Goal: Information Seeking & Learning: Understand process/instructions

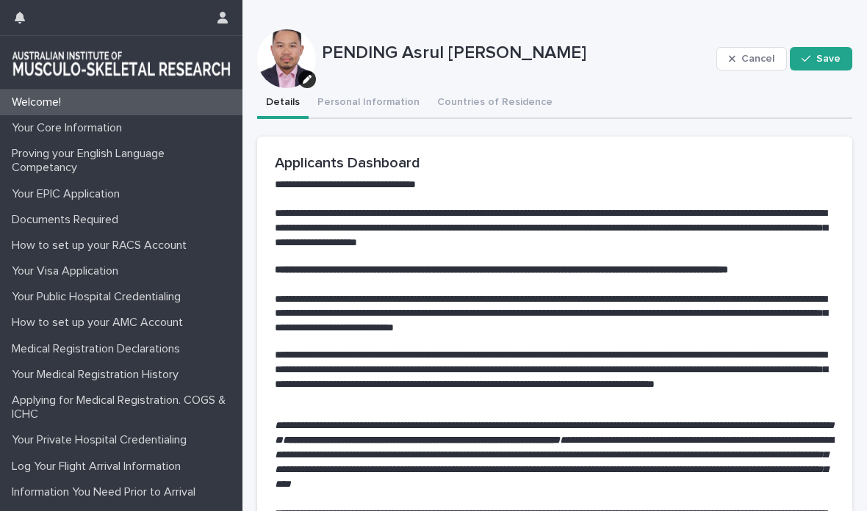
click at [384, 110] on button "Personal Information" at bounding box center [369, 103] width 120 height 31
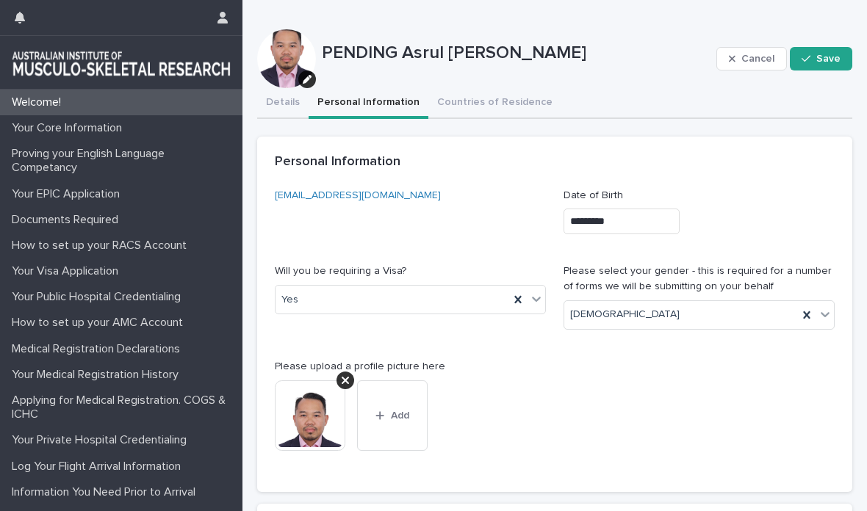
click at [490, 98] on button "Countries of Residence" at bounding box center [494, 103] width 133 height 31
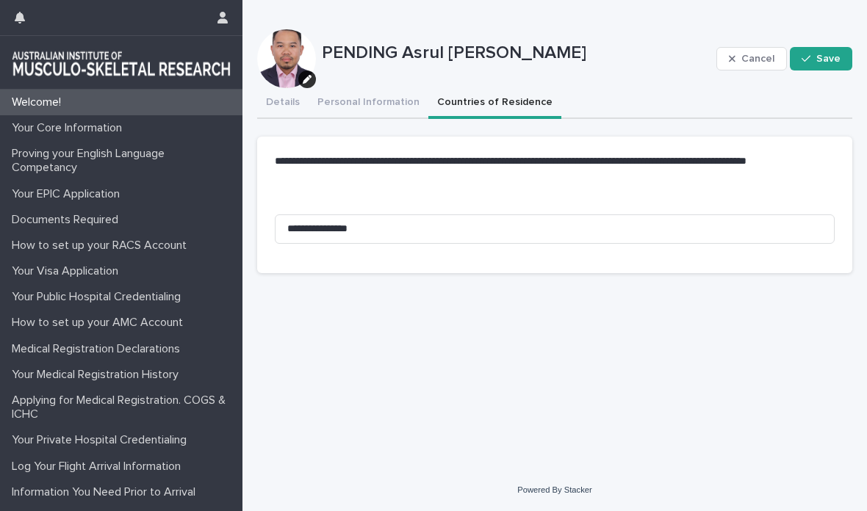
click at [48, 136] on div "Your Core Information" at bounding box center [121, 128] width 242 height 26
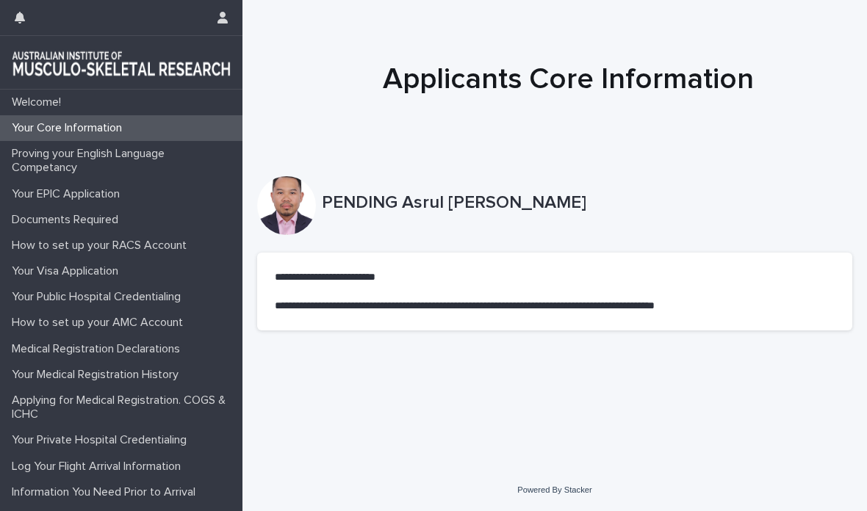
click at [46, 166] on p "Proving your English Language Competancy" at bounding box center [124, 161] width 237 height 28
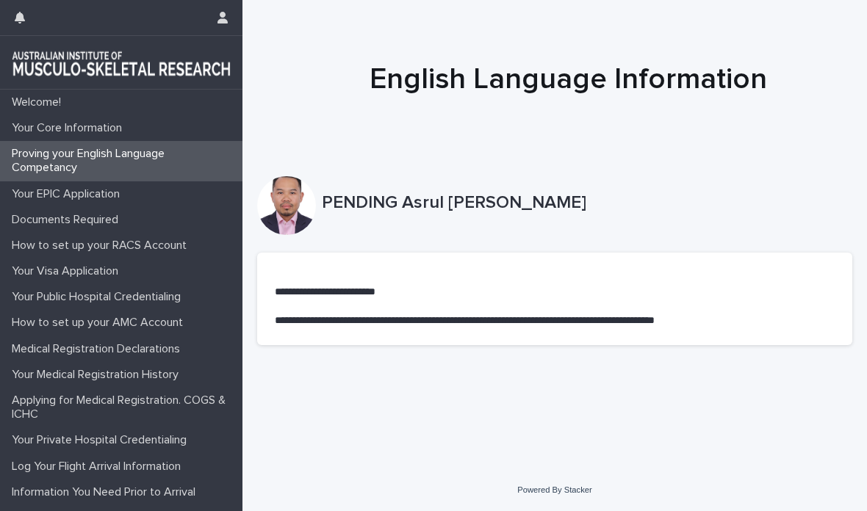
click at [51, 193] on p "Your EPIC Application" at bounding box center [69, 194] width 126 height 14
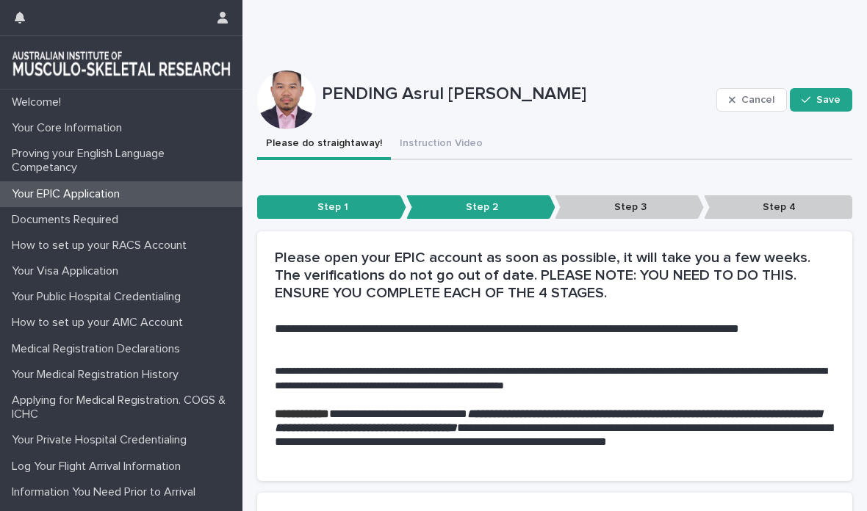
scroll to position [104, 0]
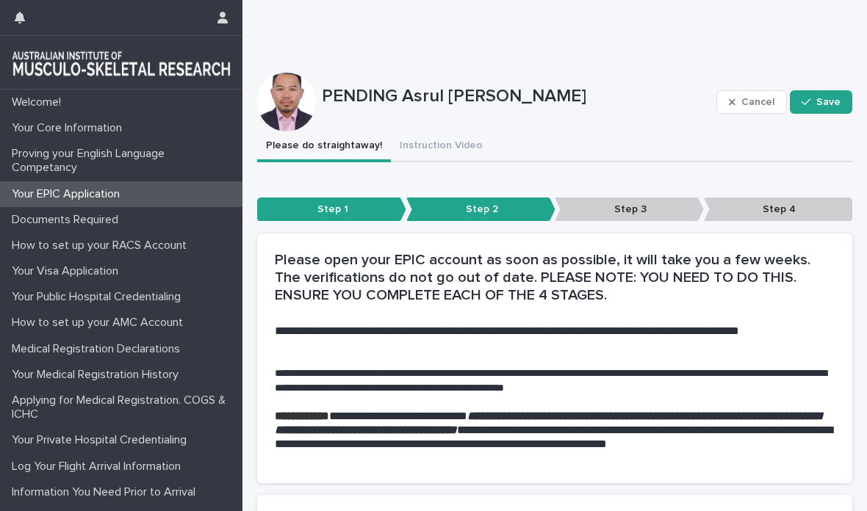
click at [645, 206] on p "Step 3" at bounding box center [629, 210] width 149 height 24
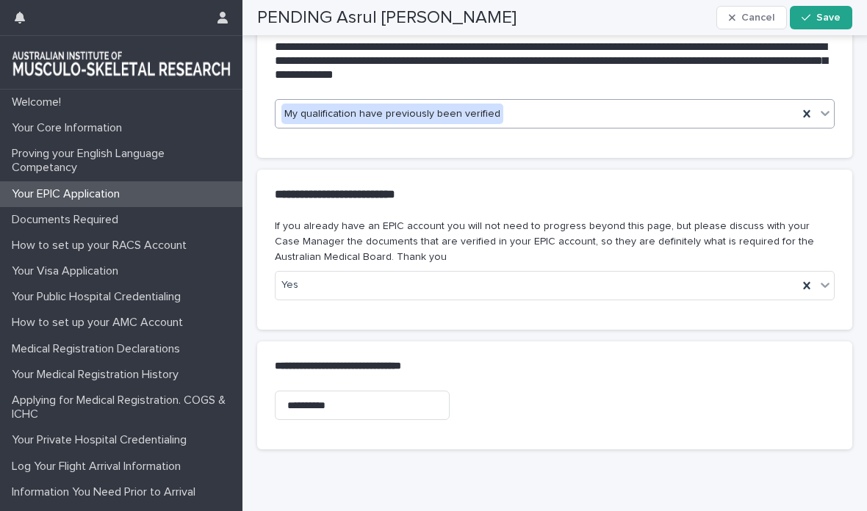
scroll to position [607, 0]
click at [795, 201] on div "**********" at bounding box center [554, 194] width 595 height 49
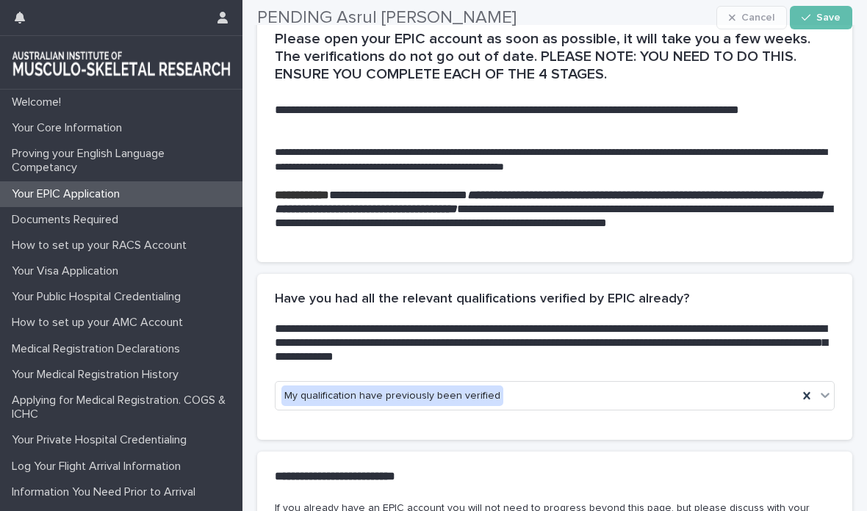
scroll to position [334, 0]
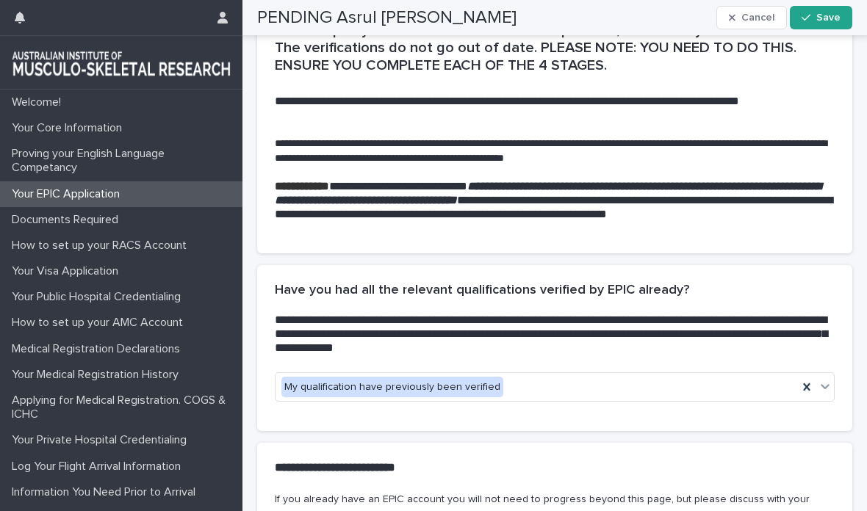
click at [831, 21] on span "Save" at bounding box center [828, 17] width 24 height 10
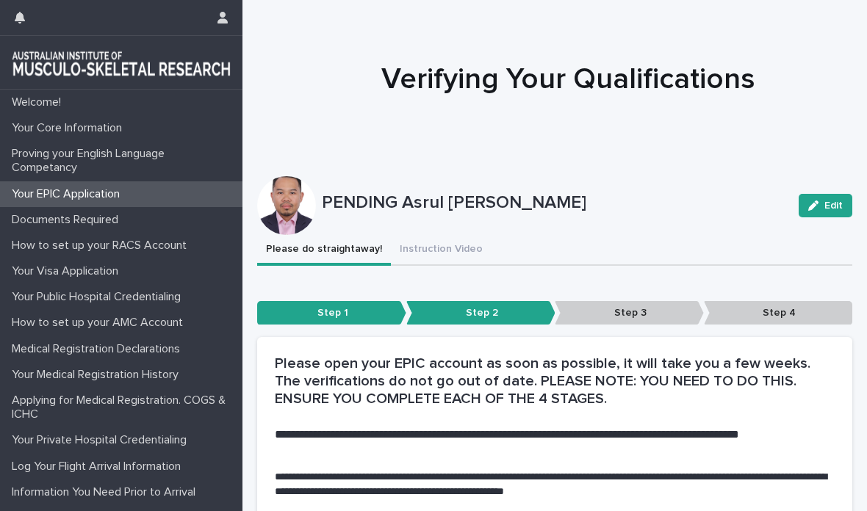
scroll to position [62, 0]
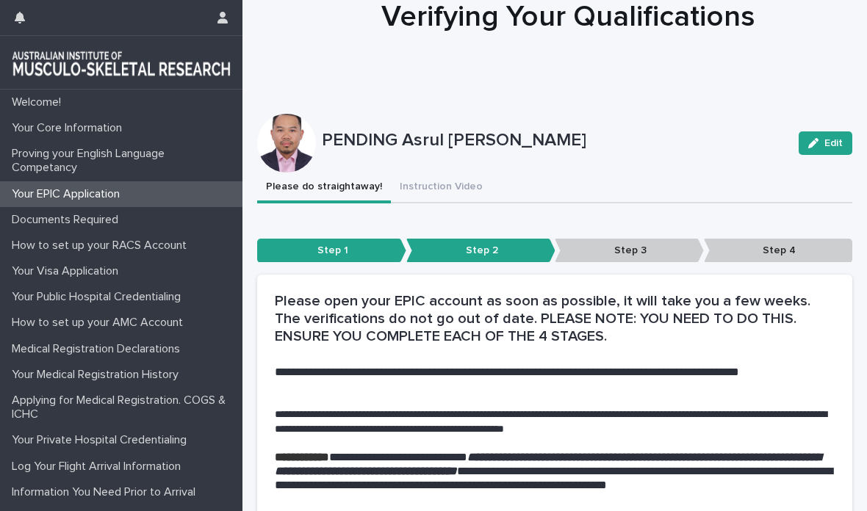
click at [640, 258] on p "Step 3" at bounding box center [629, 251] width 149 height 24
click at [657, 253] on p "Step 3" at bounding box center [629, 251] width 149 height 24
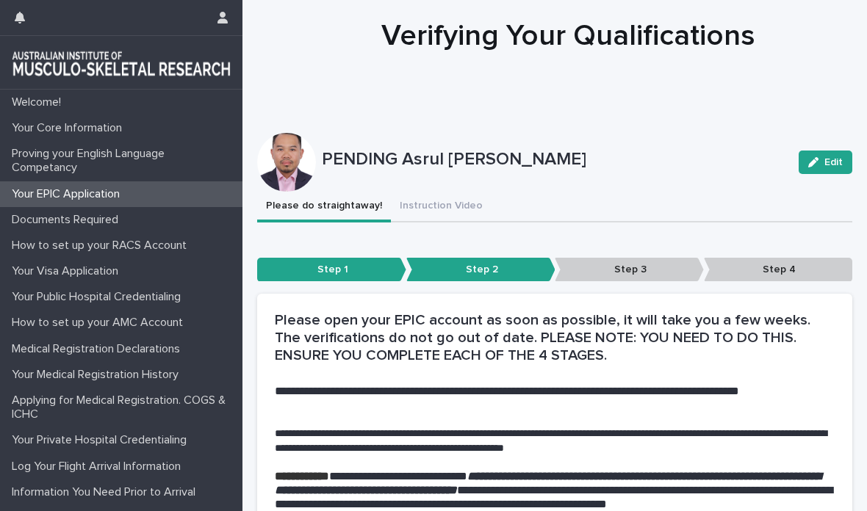
scroll to position [53, 0]
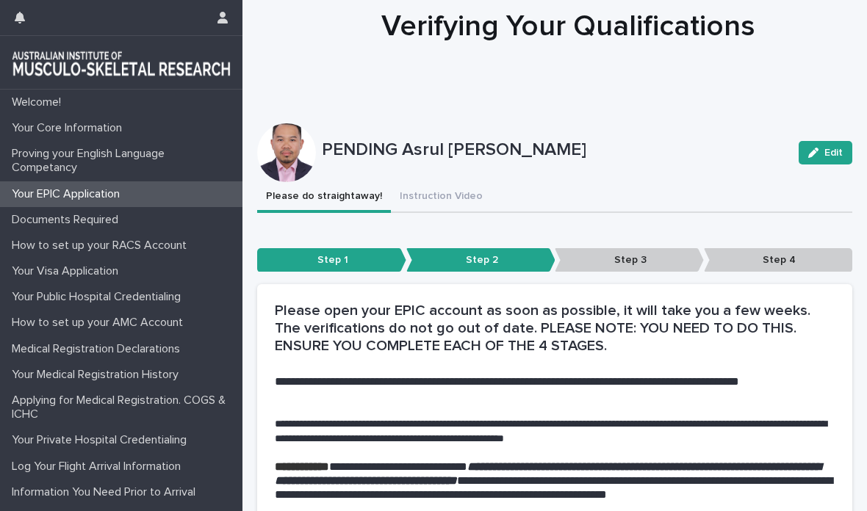
click at [34, 220] on p "Documents Required" at bounding box center [68, 220] width 124 height 14
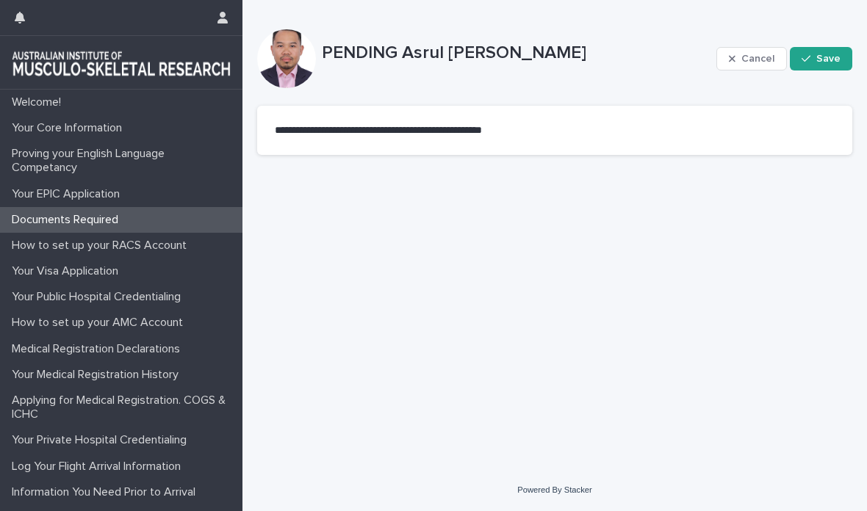
click at [33, 250] on p "How to set up your RACS Account" at bounding box center [102, 246] width 192 height 14
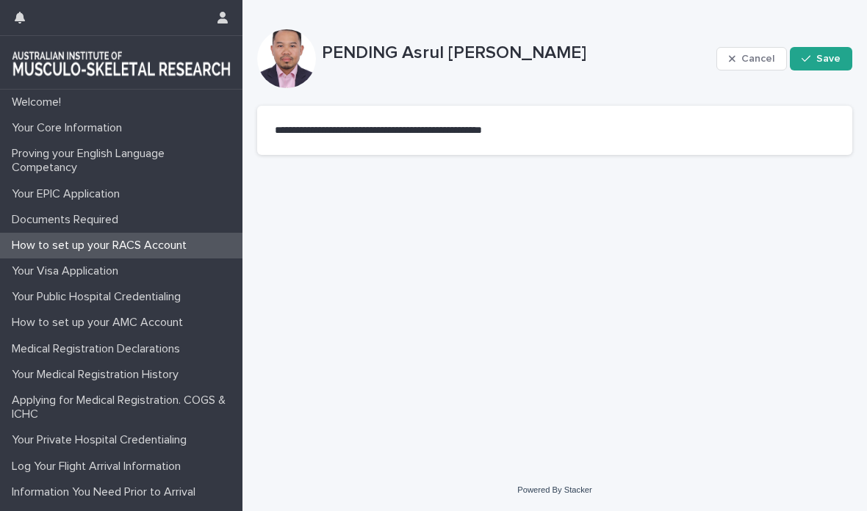
click at [29, 272] on p "Your Visa Application" at bounding box center [68, 271] width 124 height 14
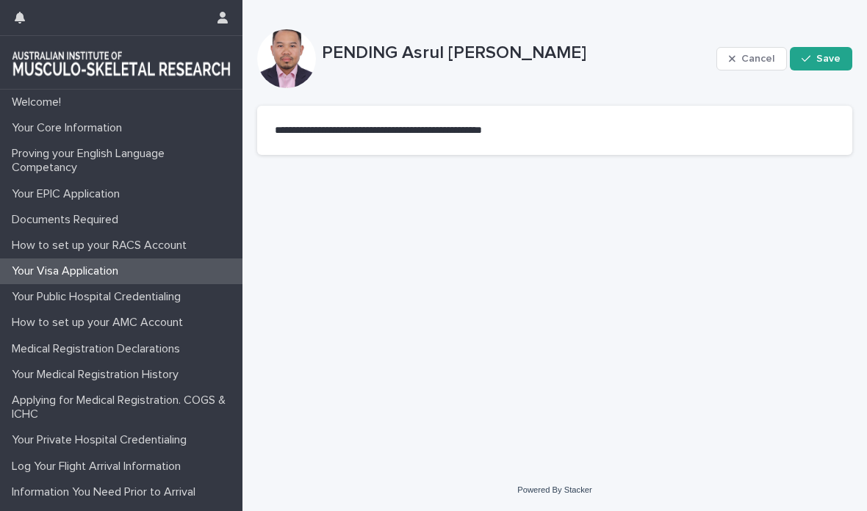
click at [35, 297] on p "Your Public Hospital Credentialing" at bounding box center [99, 297] width 187 height 14
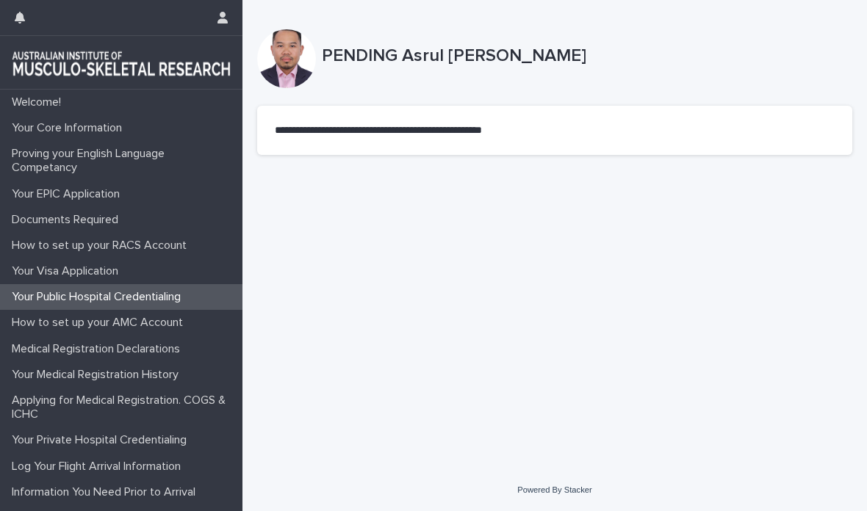
click at [39, 322] on p "How to set up your AMC Account" at bounding box center [100, 323] width 189 height 14
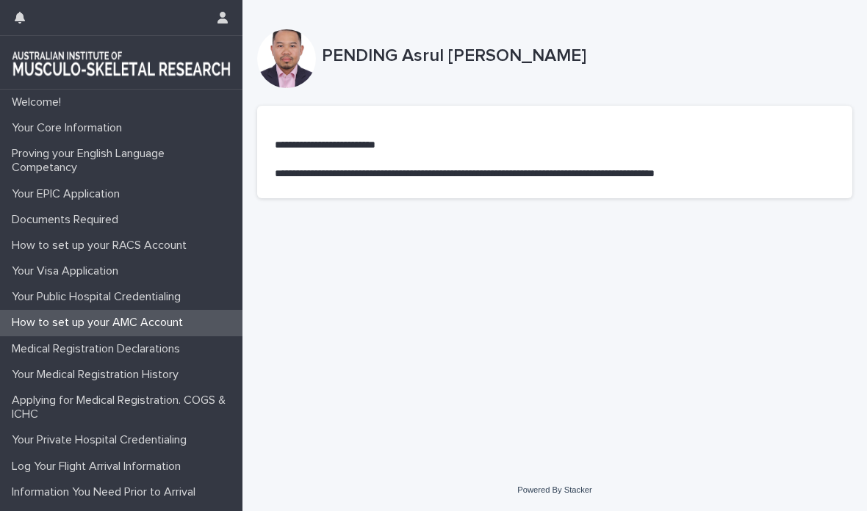
click at [24, 351] on p "Medical Registration Declarations" at bounding box center [99, 349] width 186 height 14
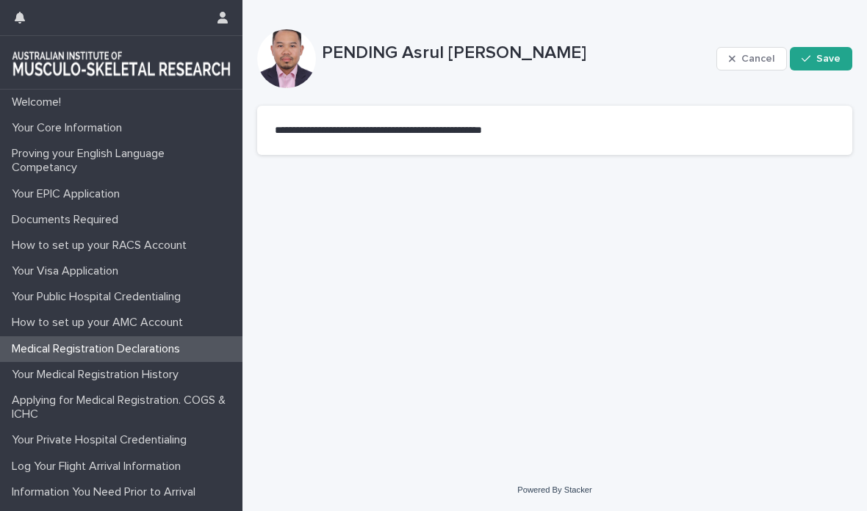
click at [24, 372] on p "Your Medical Registration History" at bounding box center [98, 375] width 184 height 14
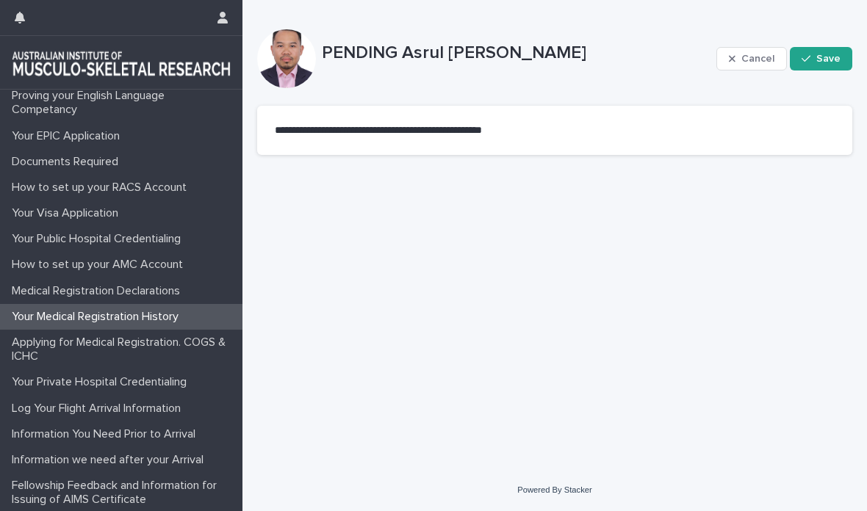
scroll to position [57, 0]
click at [26, 354] on p "Applying for Medical Registration. COGS & ICHC" at bounding box center [124, 350] width 237 height 28
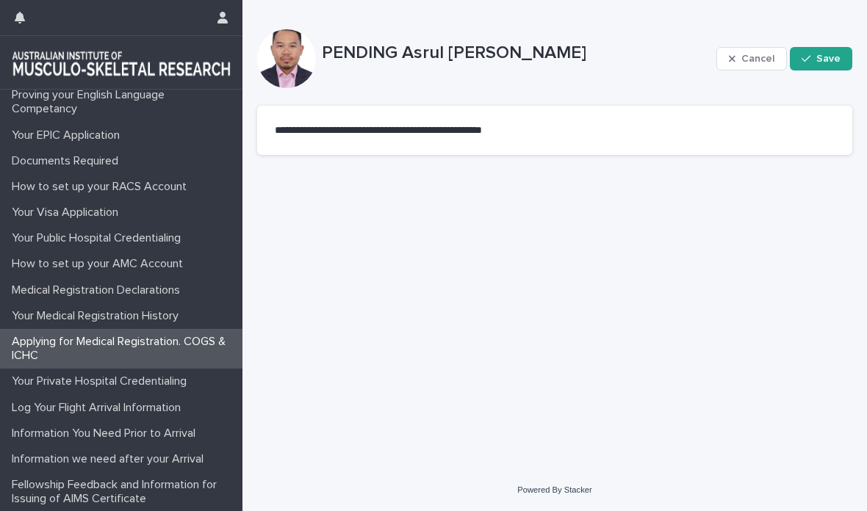
scroll to position [57, 0]
click at [19, 389] on div "Your Private Hospital Credentialing" at bounding box center [121, 383] width 242 height 26
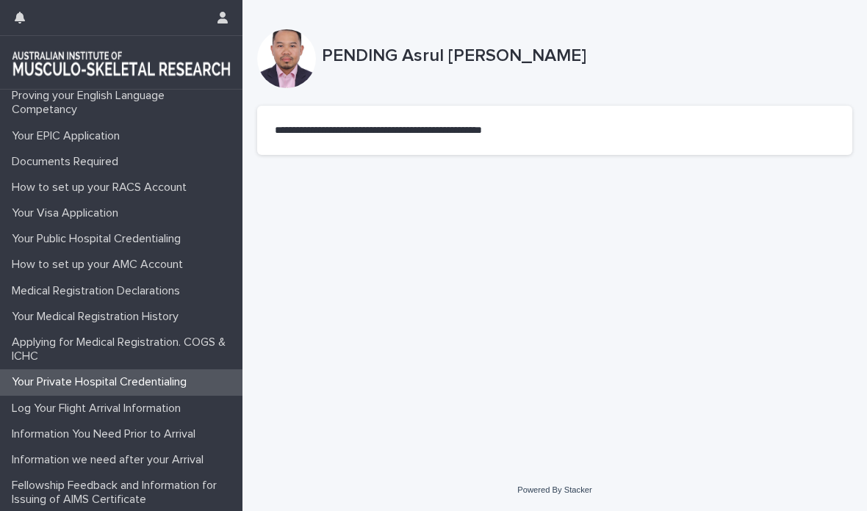
scroll to position [57, 0]
click at [20, 410] on p "Log Your Flight Arrival Information" at bounding box center [99, 410] width 187 height 14
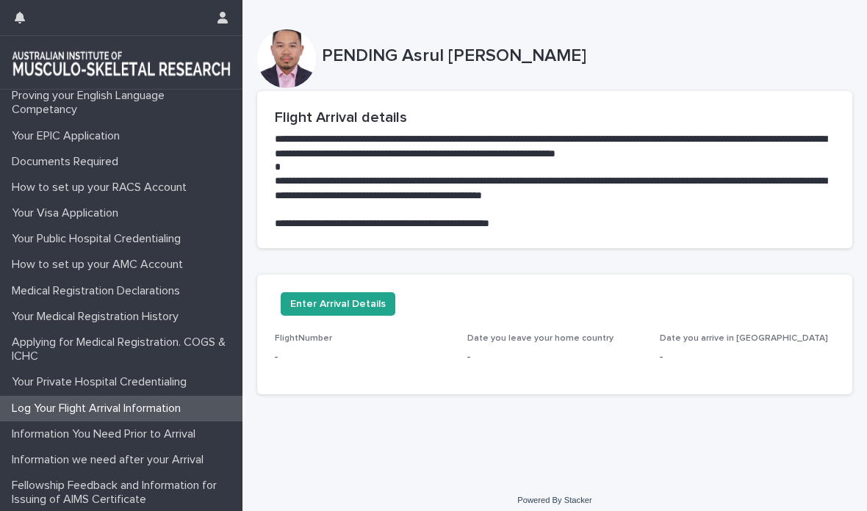
scroll to position [57, 0]
click at [19, 438] on p "Information You Need Prior to Arrival" at bounding box center [106, 435] width 201 height 14
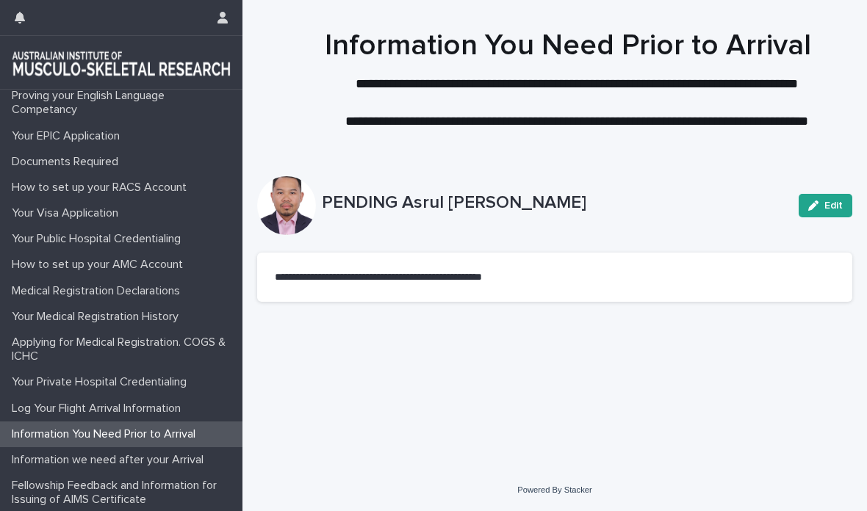
scroll to position [57, 0]
click at [18, 463] on p "Information we need after your Arrival" at bounding box center [110, 461] width 209 height 14
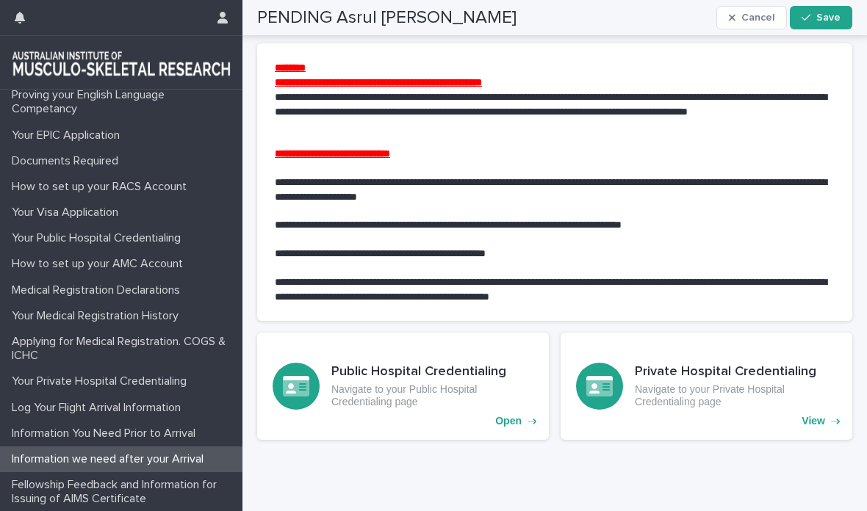
scroll to position [57, 0]
click at [15, 487] on p "Fellowship Feedback and Information for Issuing of AIMS Certificate" at bounding box center [124, 494] width 237 height 28
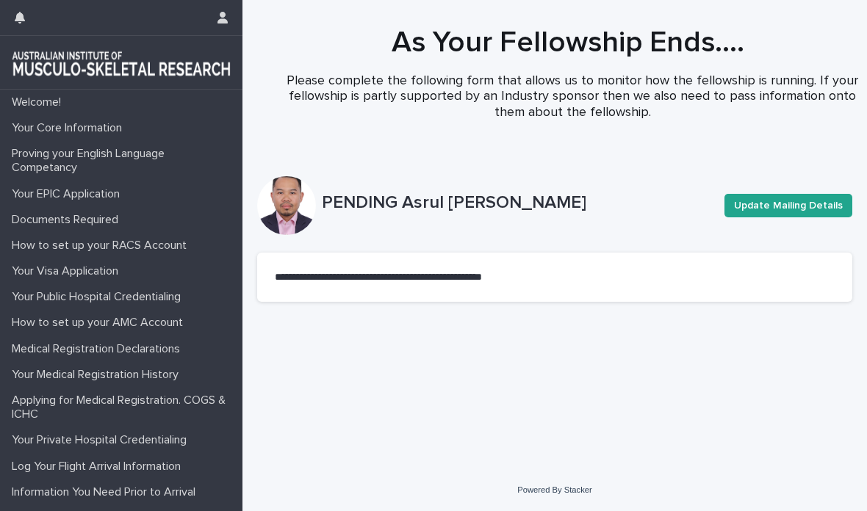
click at [40, 129] on p "Your Core Information" at bounding box center [70, 128] width 128 height 14
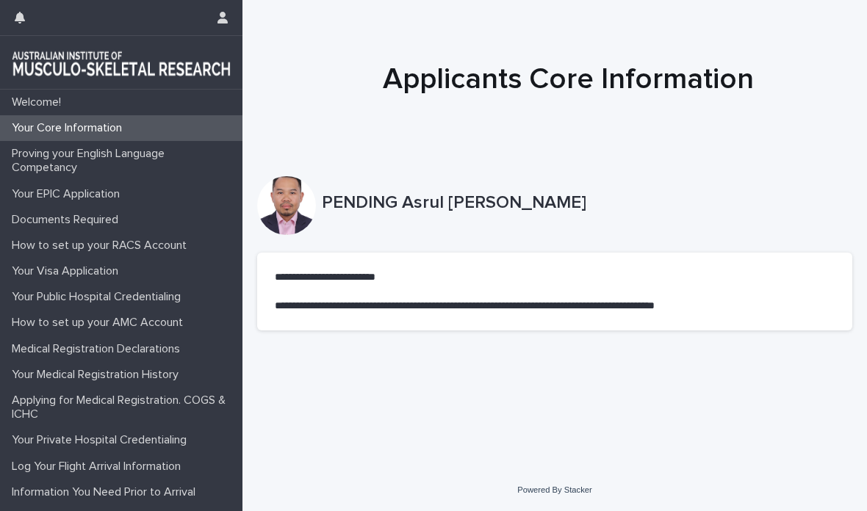
click at [29, 167] on p "Proving your English Language Competancy" at bounding box center [124, 161] width 237 height 28
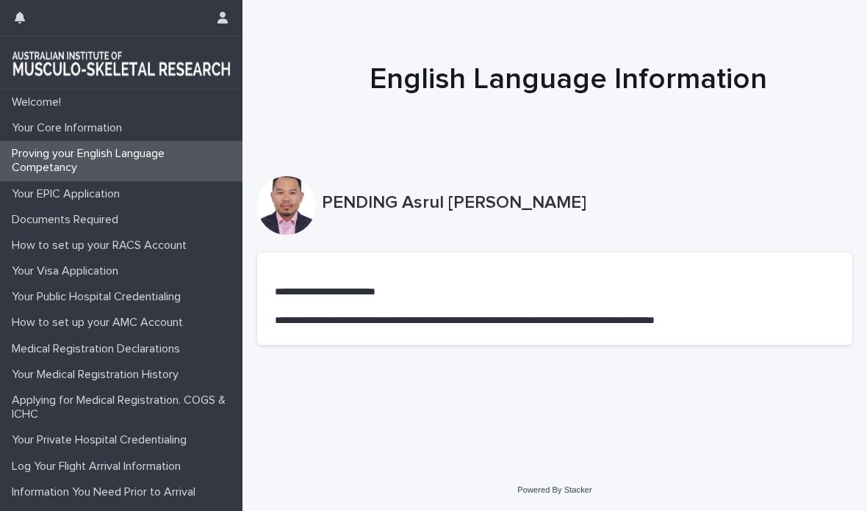
click at [36, 197] on p "Your EPIC Application" at bounding box center [69, 194] width 126 height 14
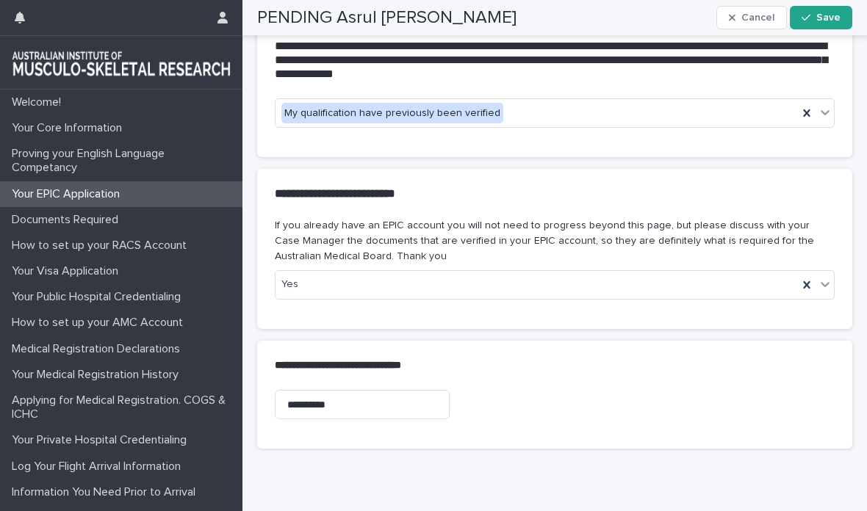
scroll to position [607, 0]
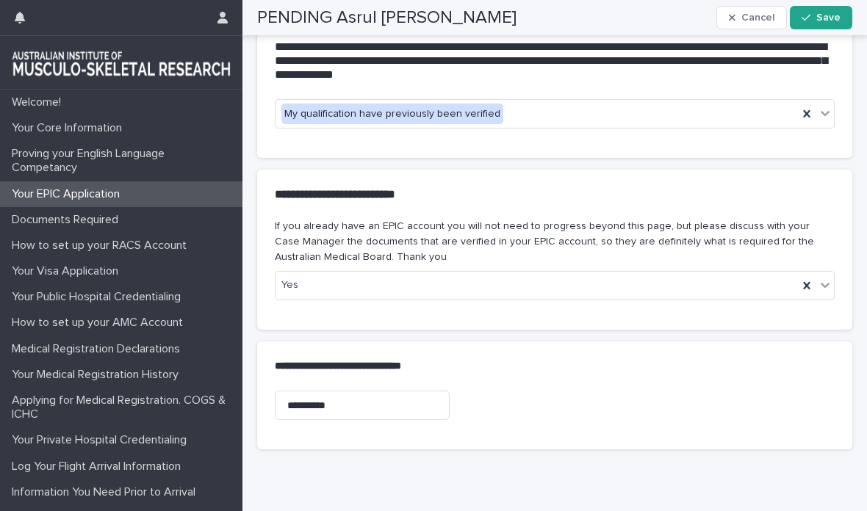
click at [43, 230] on div "Documents Required" at bounding box center [121, 220] width 242 height 26
